Goal: Information Seeking & Learning: Learn about a topic

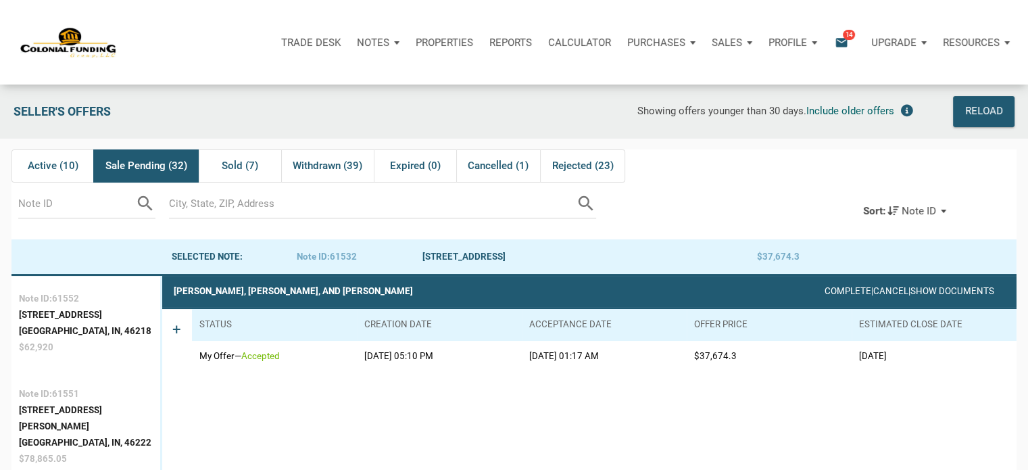
click at [373, 45] on p "Notes" at bounding box center [373, 42] width 32 height 12
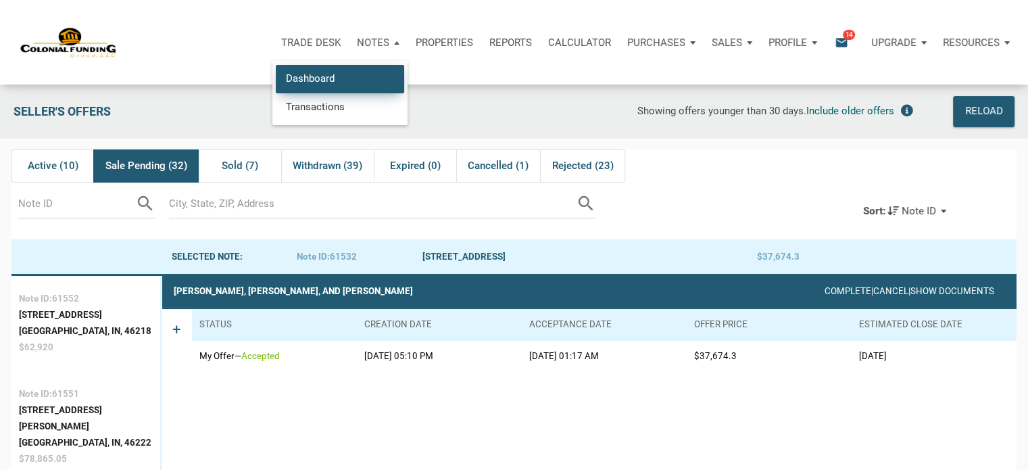
click at [305, 79] on link "Dashboard" at bounding box center [340, 79] width 128 height 28
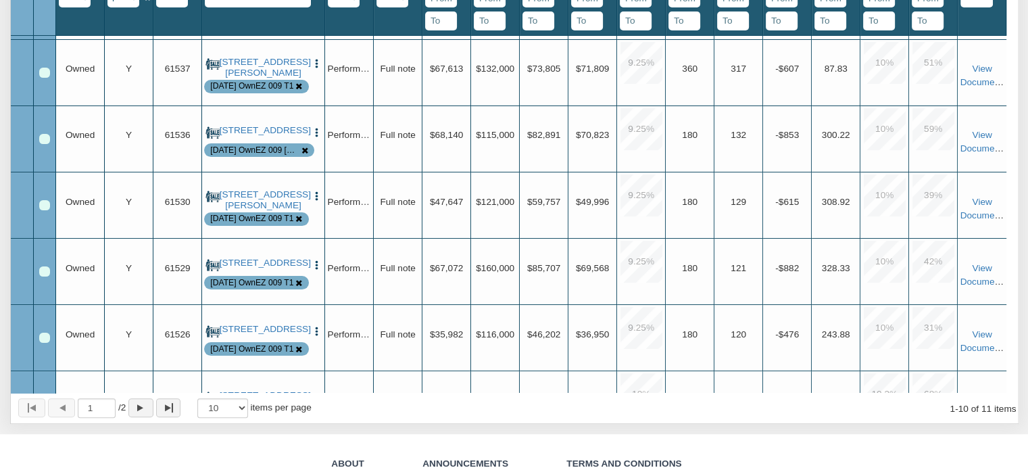
scroll to position [316, 0]
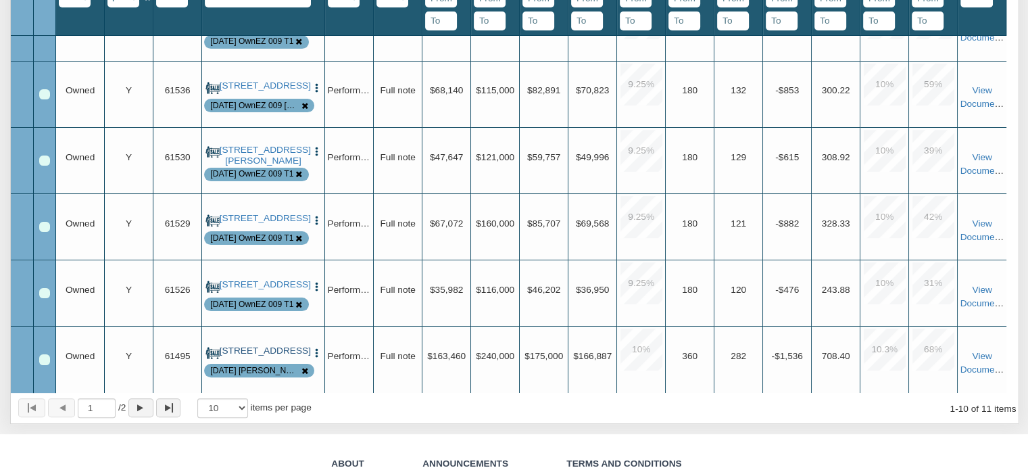
click at [270, 345] on link "[STREET_ADDRESS]" at bounding box center [264, 350] width 88 height 11
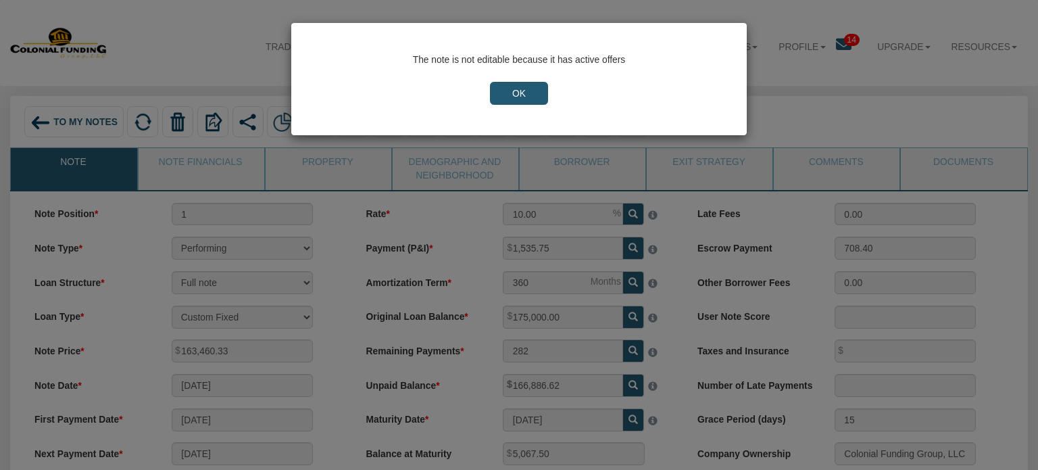
click at [513, 95] on input "OK" at bounding box center [519, 93] width 58 height 23
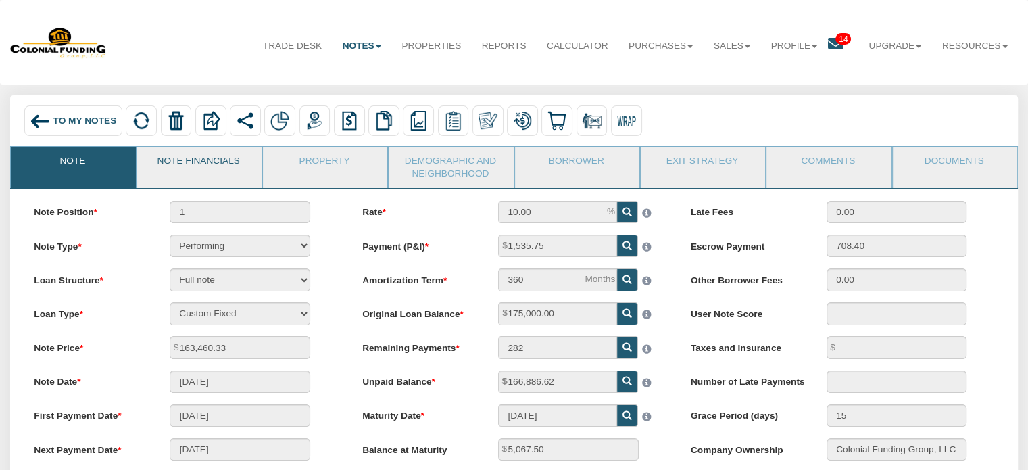
click at [216, 163] on link "Note Financials" at bounding box center [198, 164] width 123 height 34
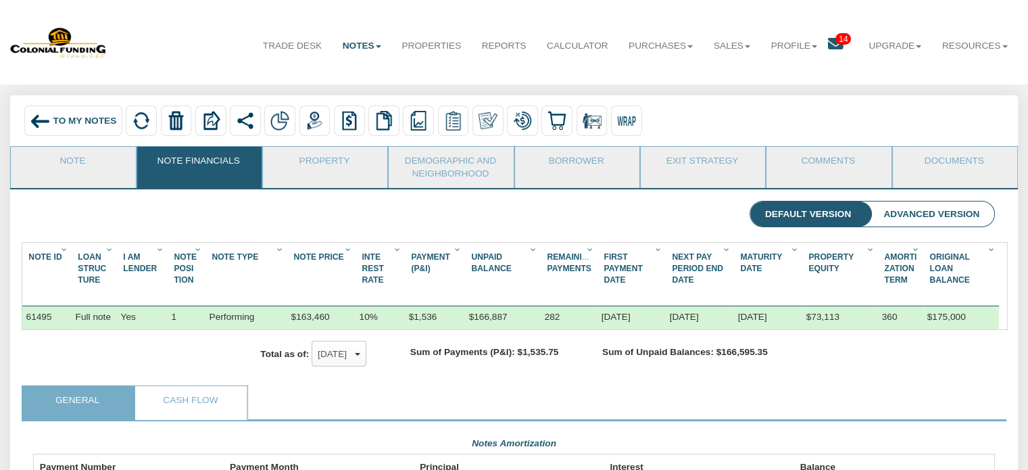
click at [867, 14] on li "Upgrade Personal Business" at bounding box center [894, 36] width 73 height 53
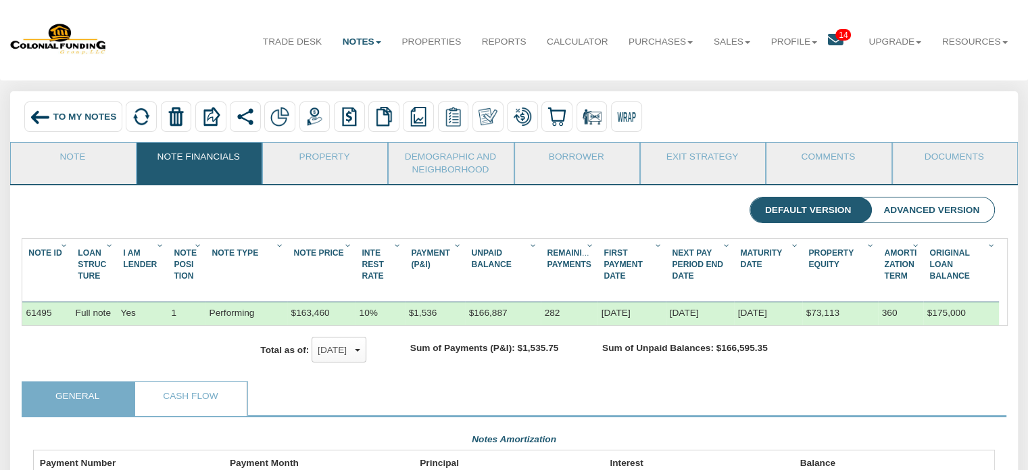
scroll to position [3, 0]
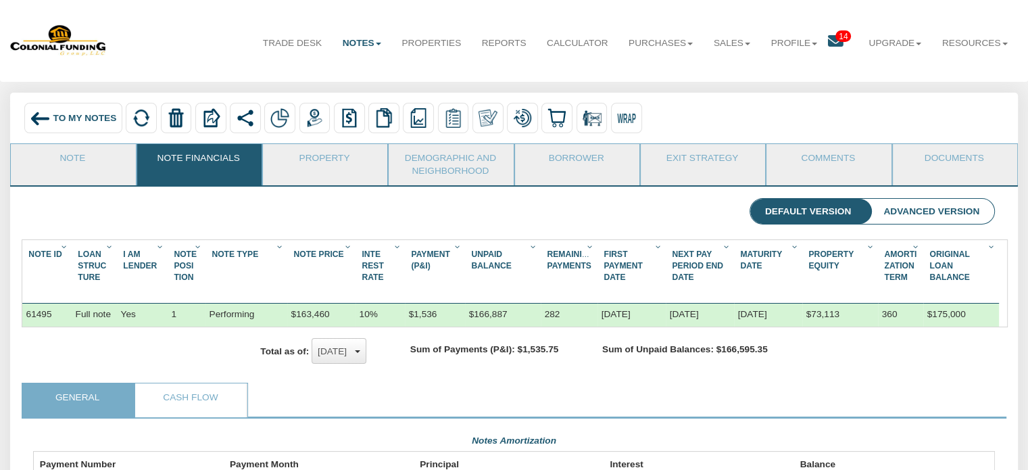
click at [357, 361] on div "[DATE]" at bounding box center [339, 351] width 43 height 20
click at [324, 439] on span "[DATE]" at bounding box center [334, 434] width 29 height 10
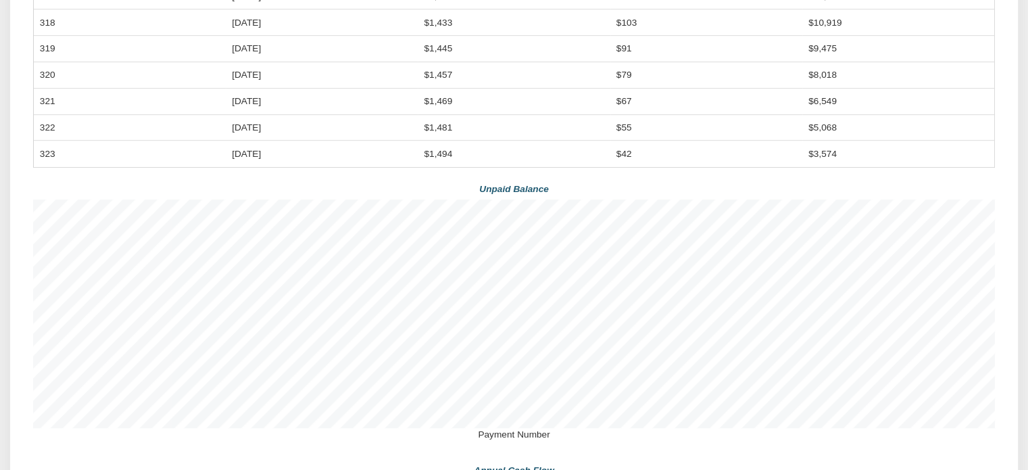
scroll to position [0, 0]
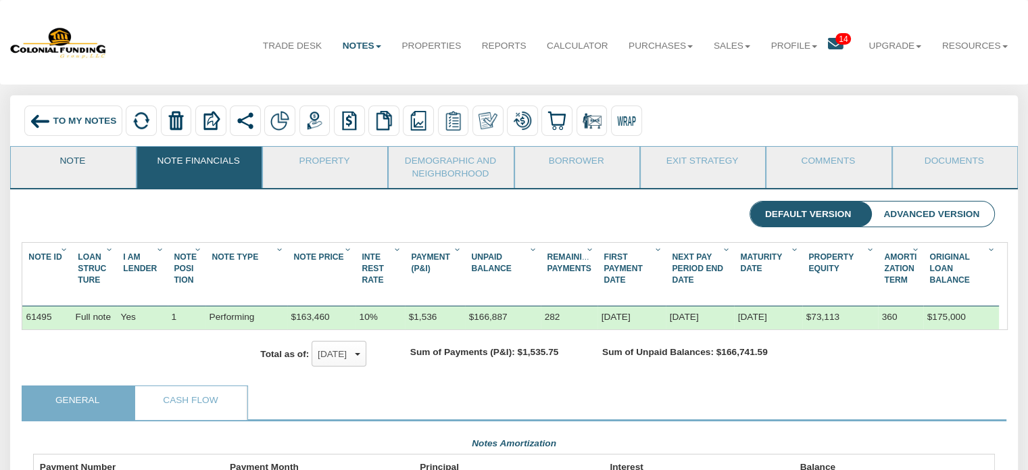
click at [70, 161] on link "Note" at bounding box center [72, 164] width 123 height 34
